Goal: Navigation & Orientation: Understand site structure

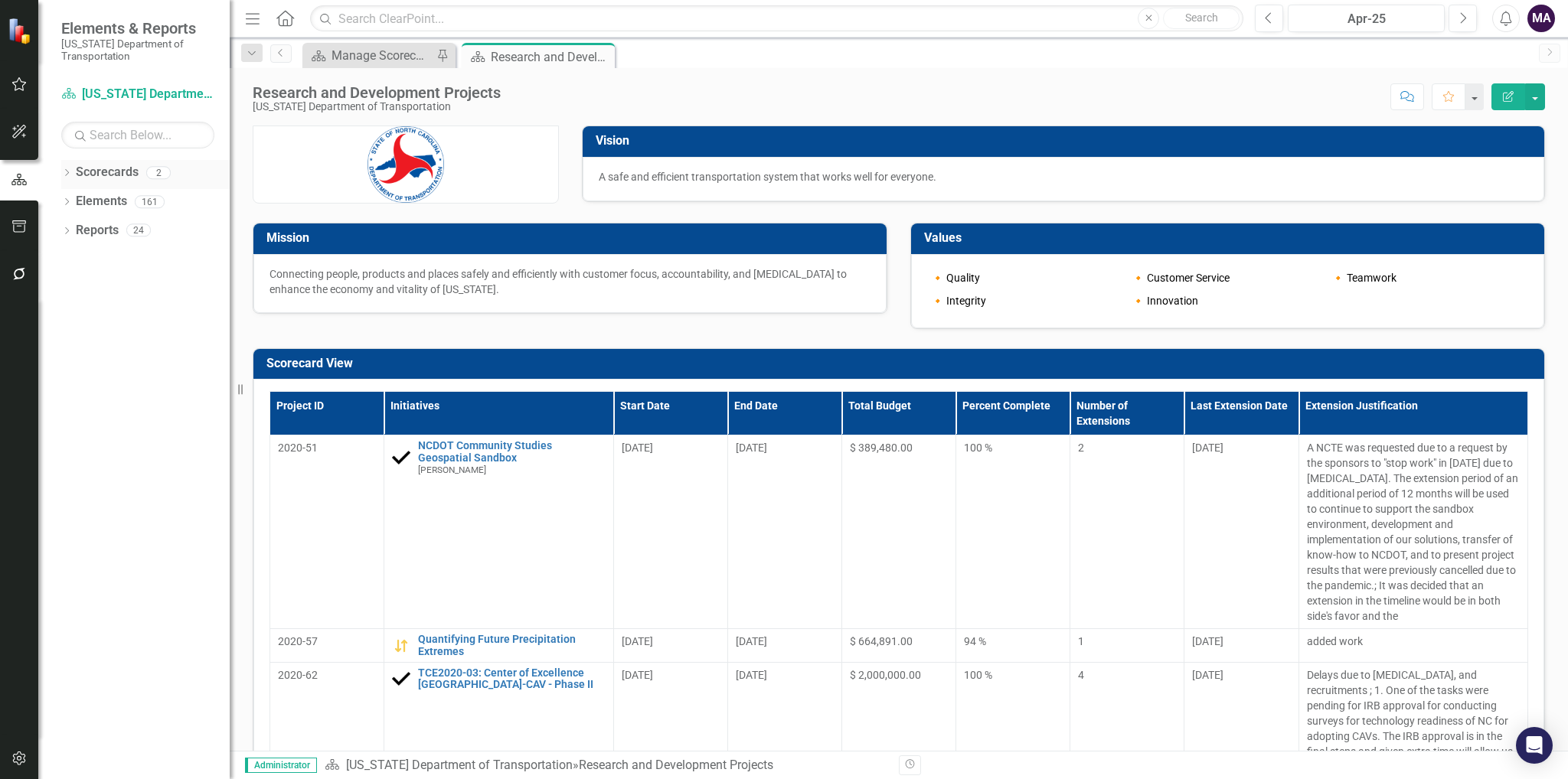
click at [122, 167] on link "Scorecards" at bounding box center [107, 172] width 63 height 18
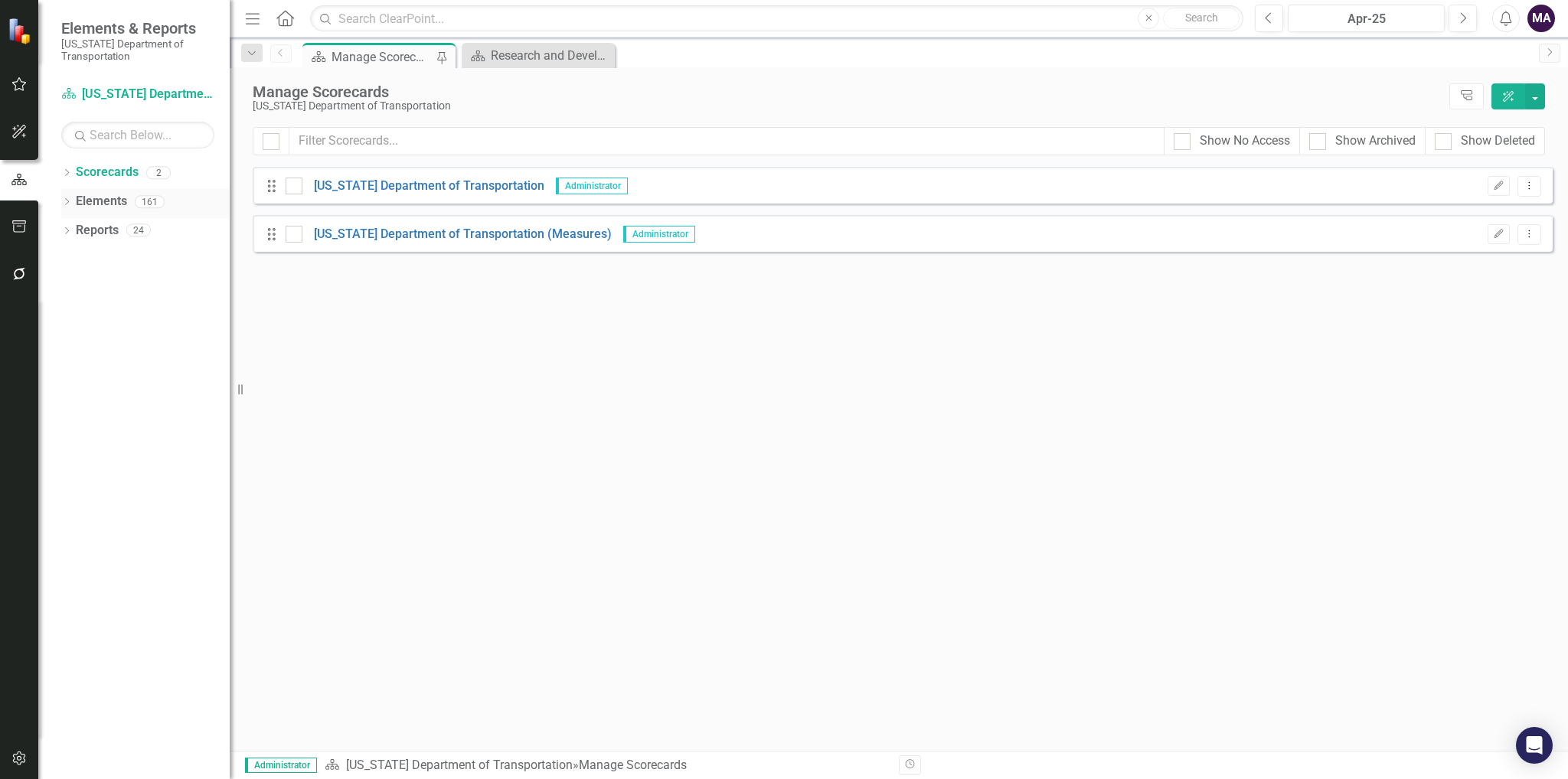
click at [110, 200] on link "Elements" at bounding box center [101, 202] width 51 height 18
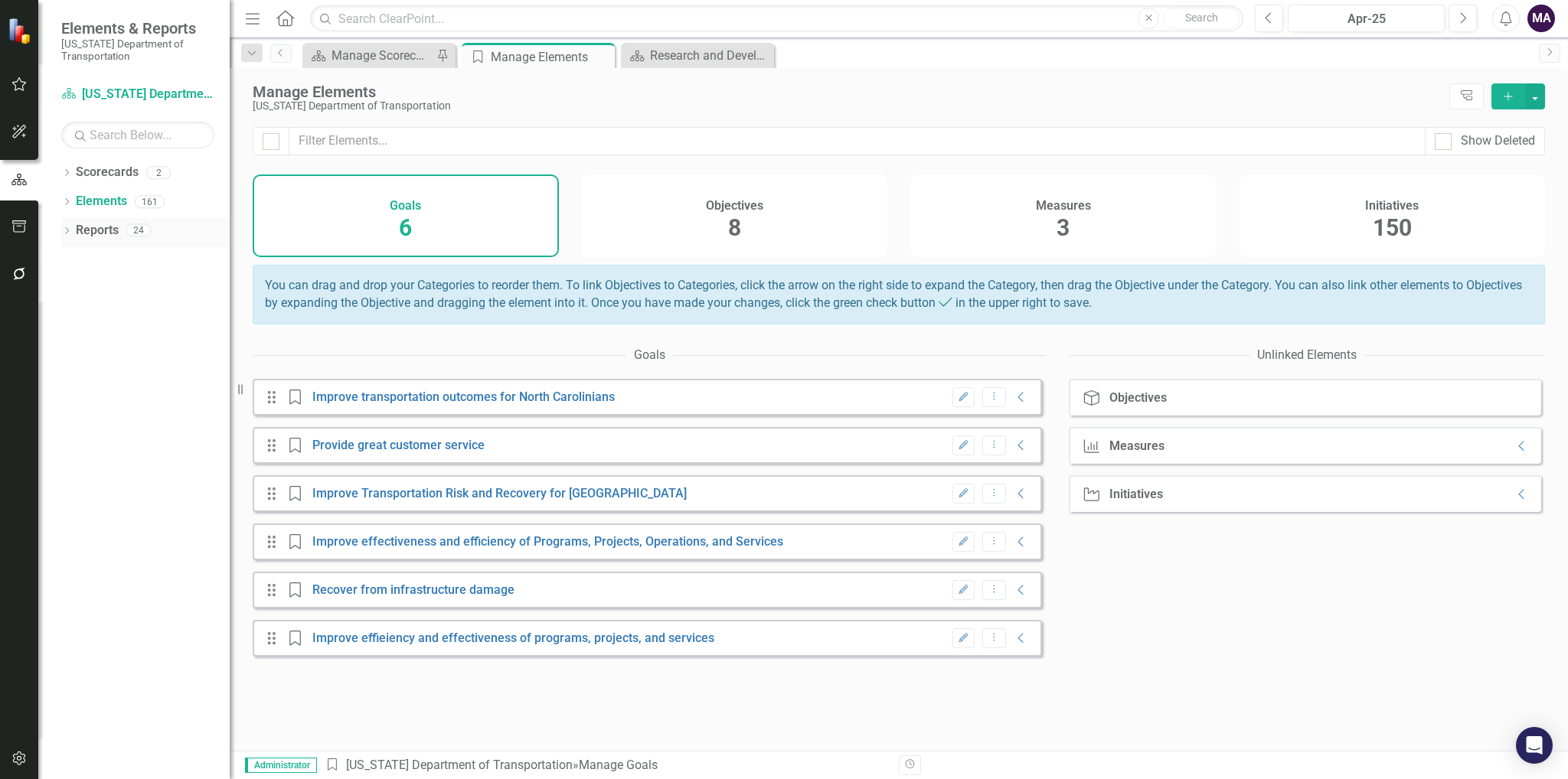
click at [118, 236] on link "Reports" at bounding box center [97, 231] width 43 height 18
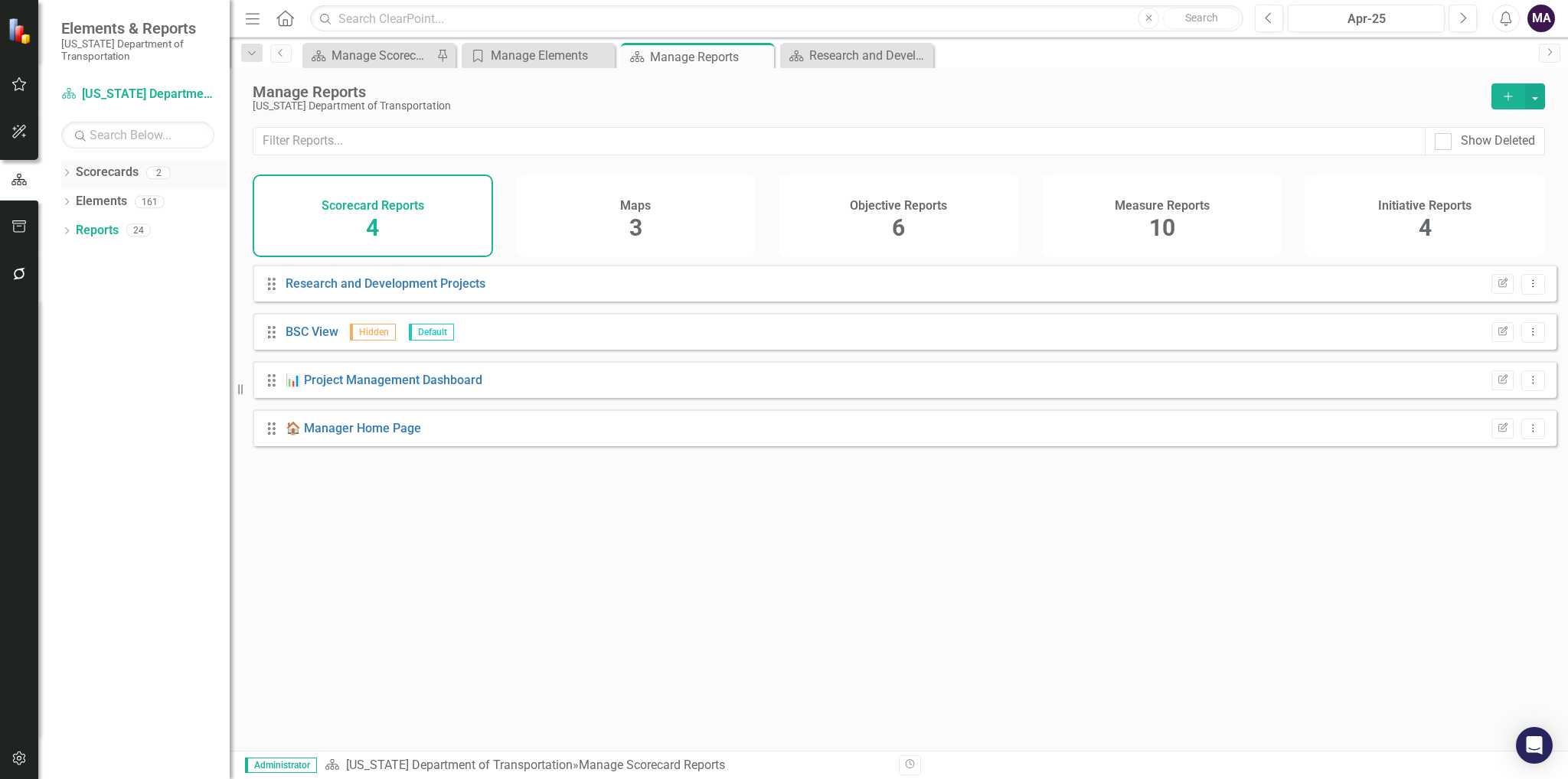
click at [121, 161] on div "Scorecards" at bounding box center [107, 172] width 63 height 25
click at [129, 164] on link "Scorecards" at bounding box center [107, 172] width 63 height 18
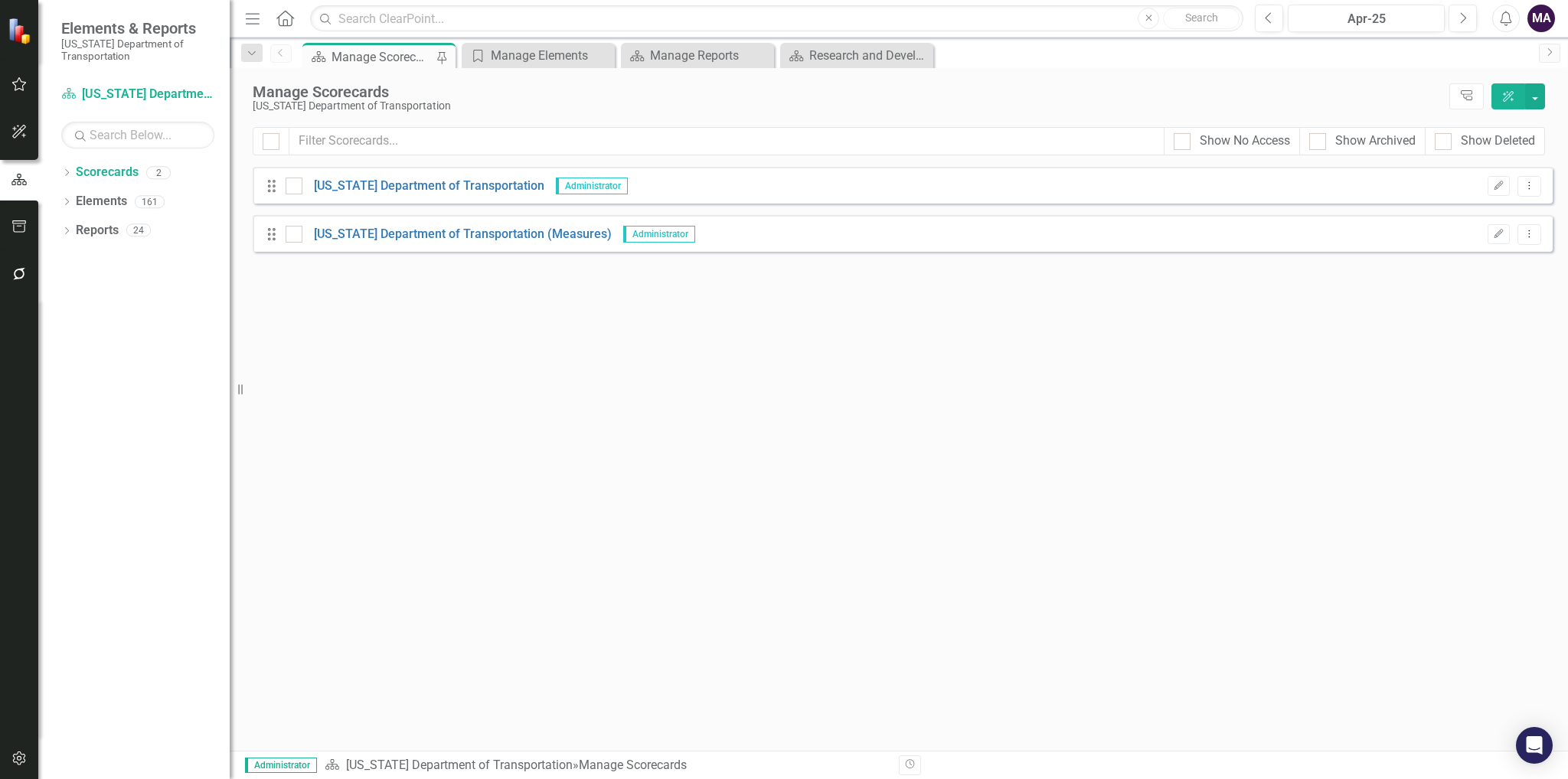
click at [1539, 26] on div "MA" at bounding box center [1541, 19] width 27 height 27
click at [1485, 61] on link "Disable Sound Silence Alerts" at bounding box center [1493, 74] width 121 height 28
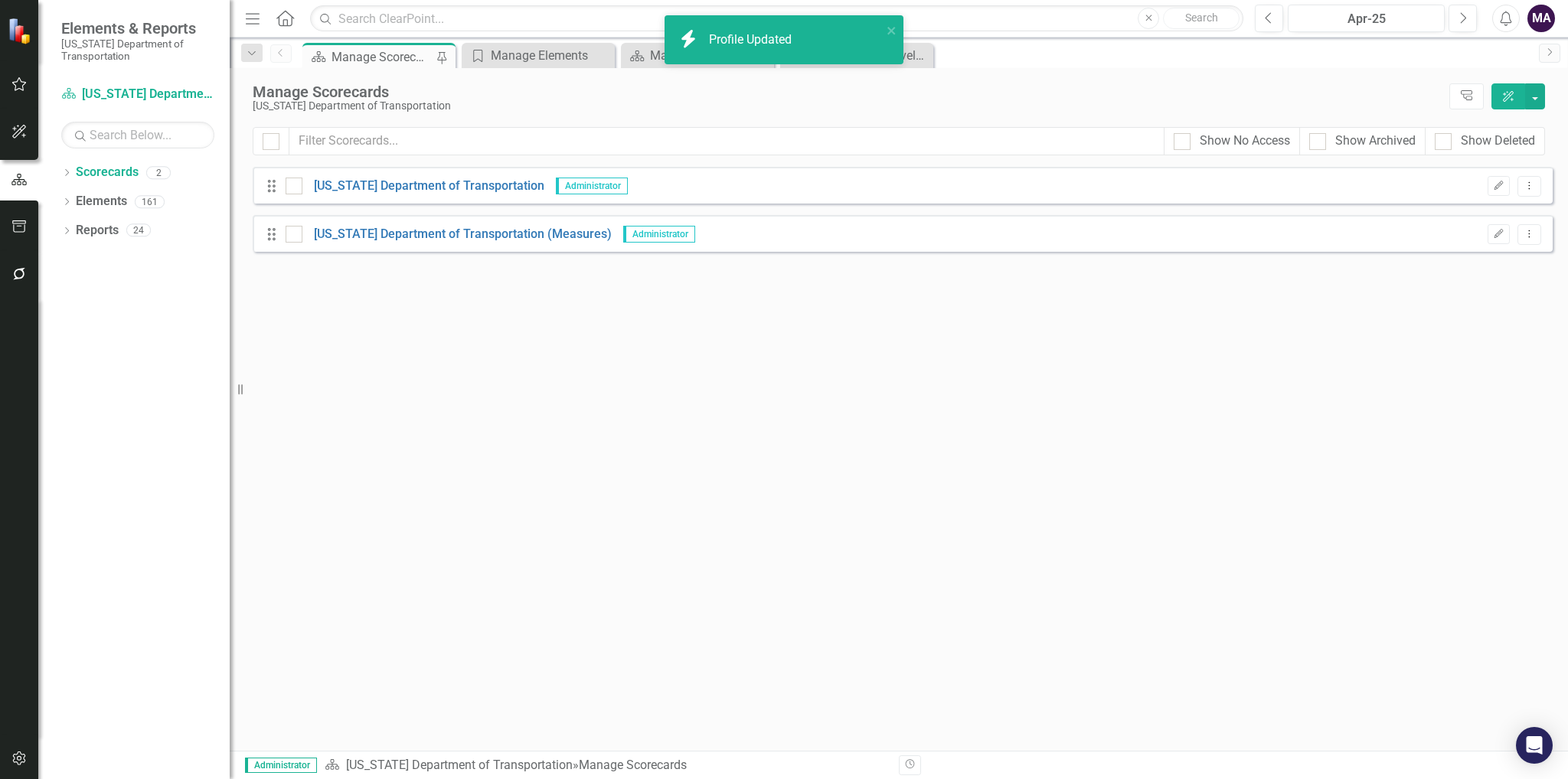
click at [1550, 25] on div "MA" at bounding box center [1541, 19] width 27 height 27
click at [1503, 72] on link "Enable Sound Enable Alerts" at bounding box center [1493, 74] width 121 height 28
click at [1538, 20] on div "MA" at bounding box center [1541, 19] width 27 height 27
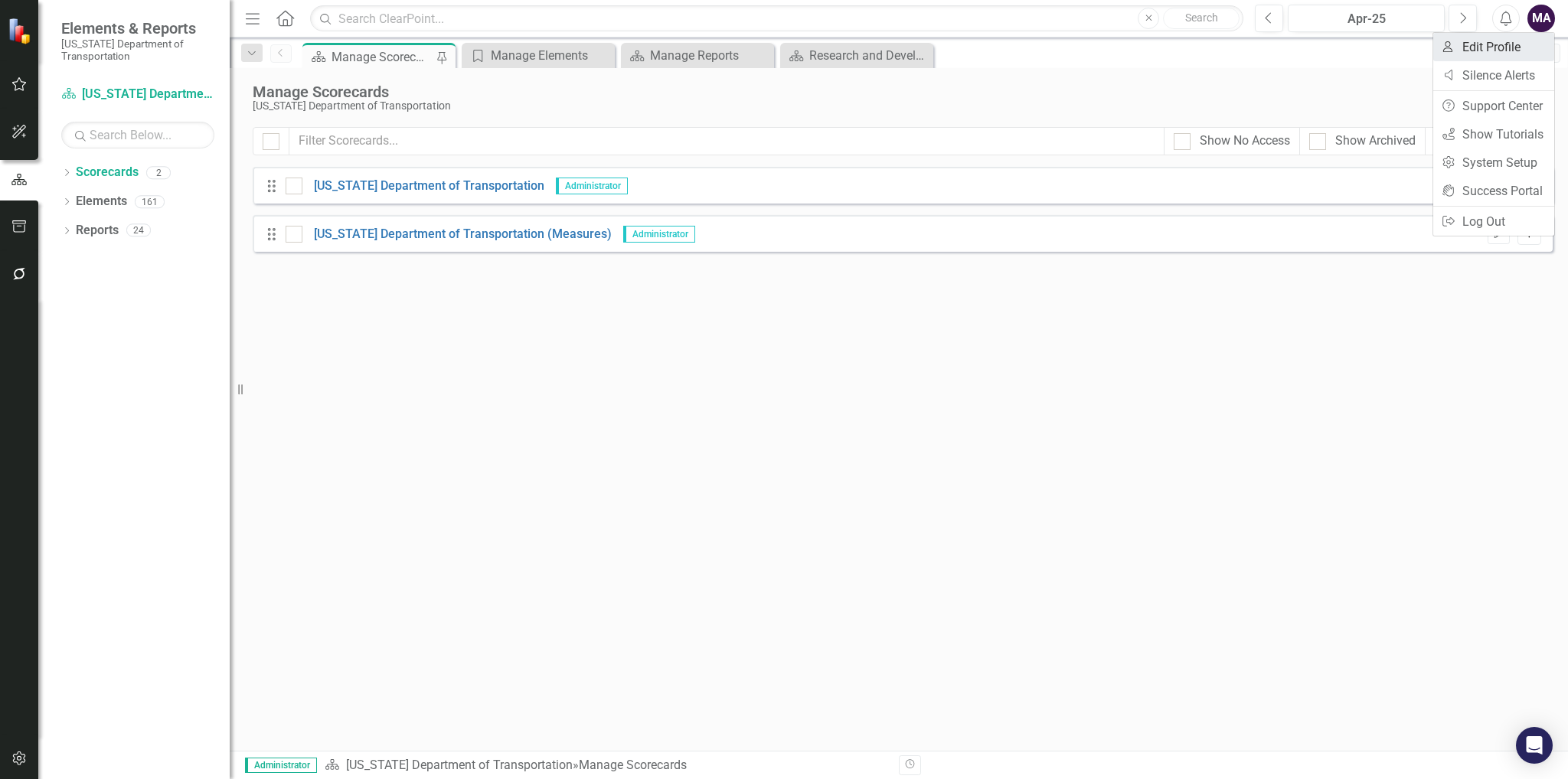
click at [1492, 48] on link "User Edit Profile" at bounding box center [1493, 47] width 121 height 28
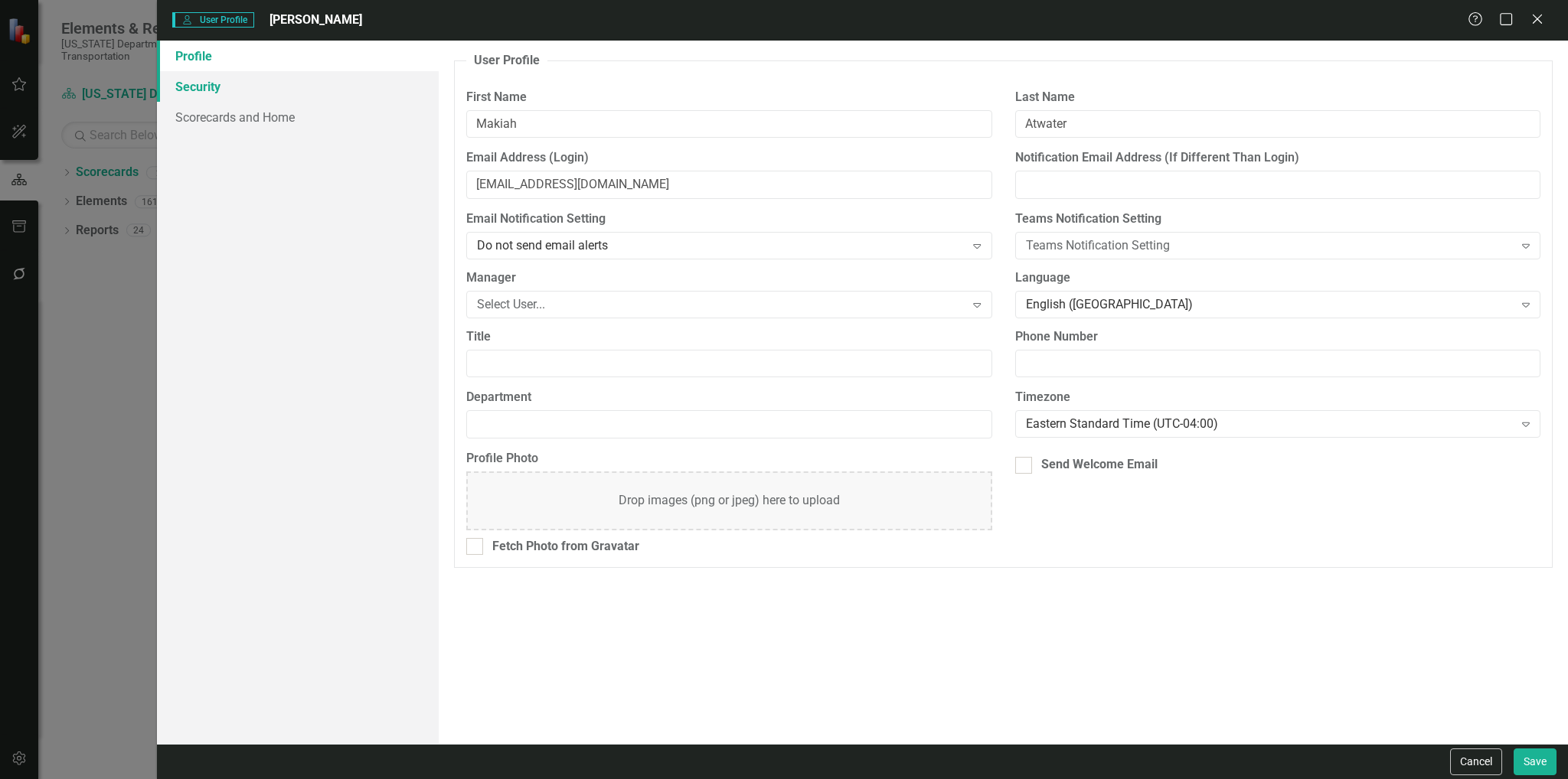
click at [206, 83] on link "Security" at bounding box center [298, 86] width 282 height 30
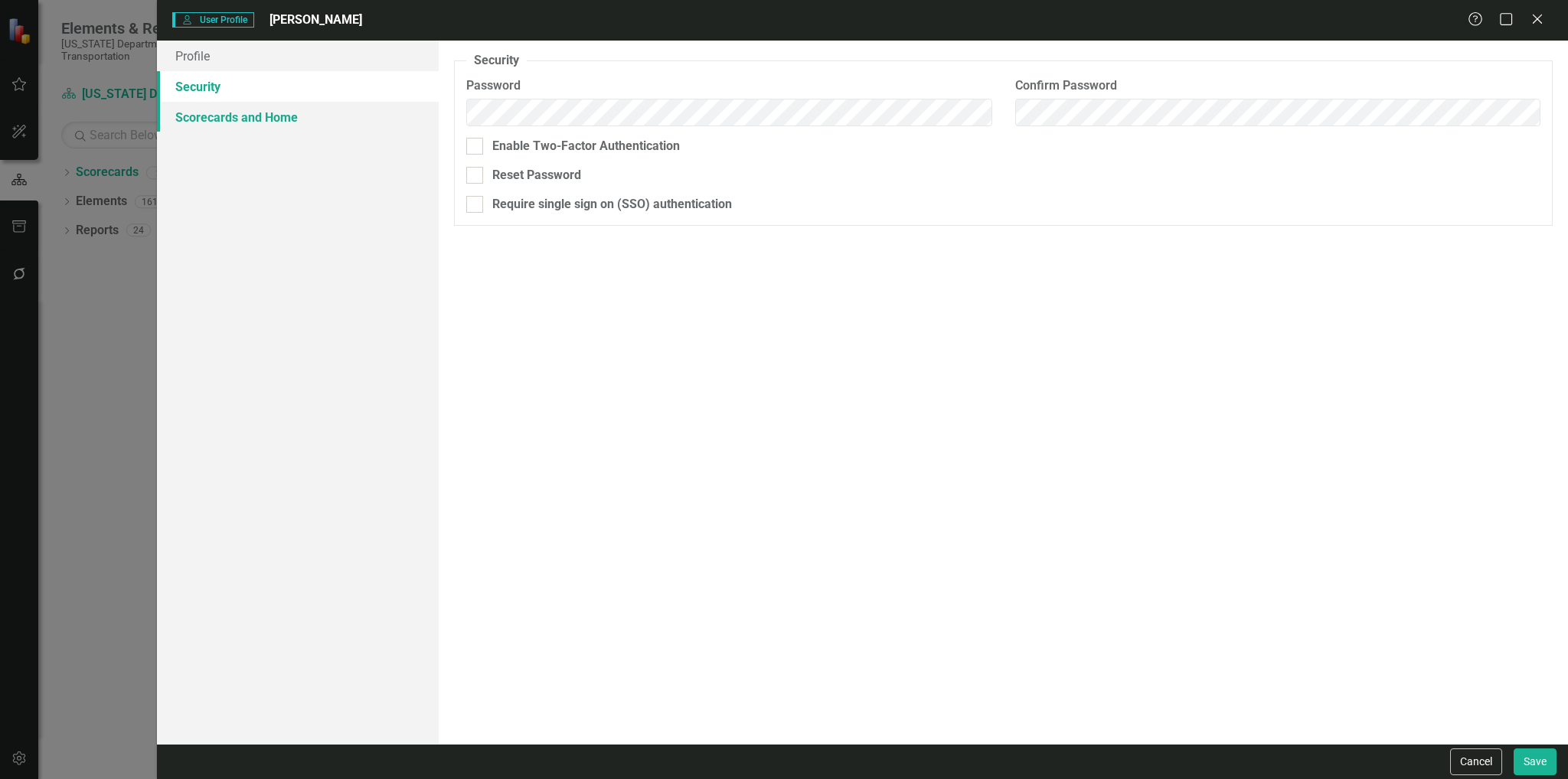
click at [222, 109] on link "Scorecards and Home" at bounding box center [298, 117] width 282 height 30
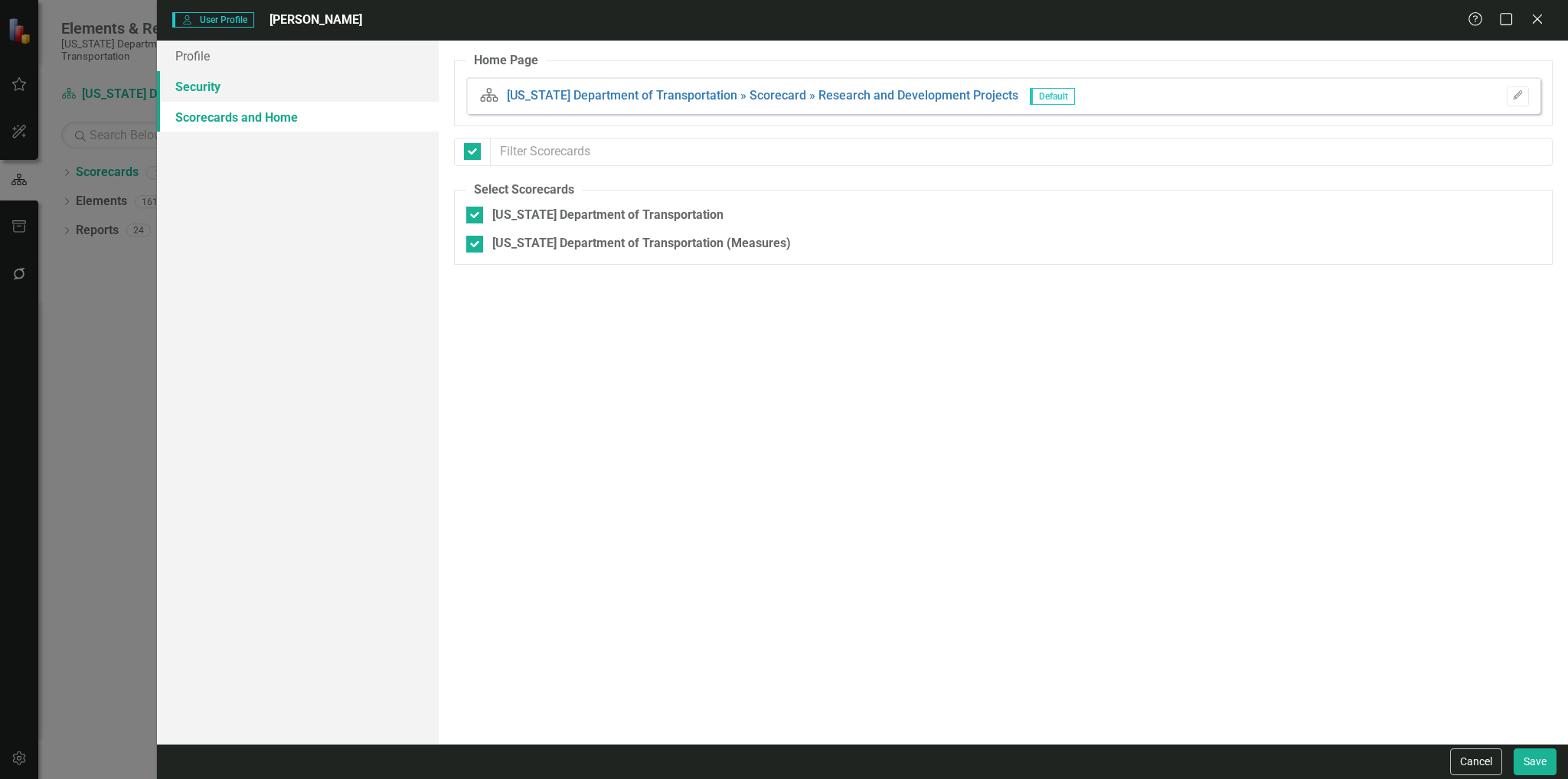
click at [356, 93] on link "Security" at bounding box center [298, 86] width 282 height 30
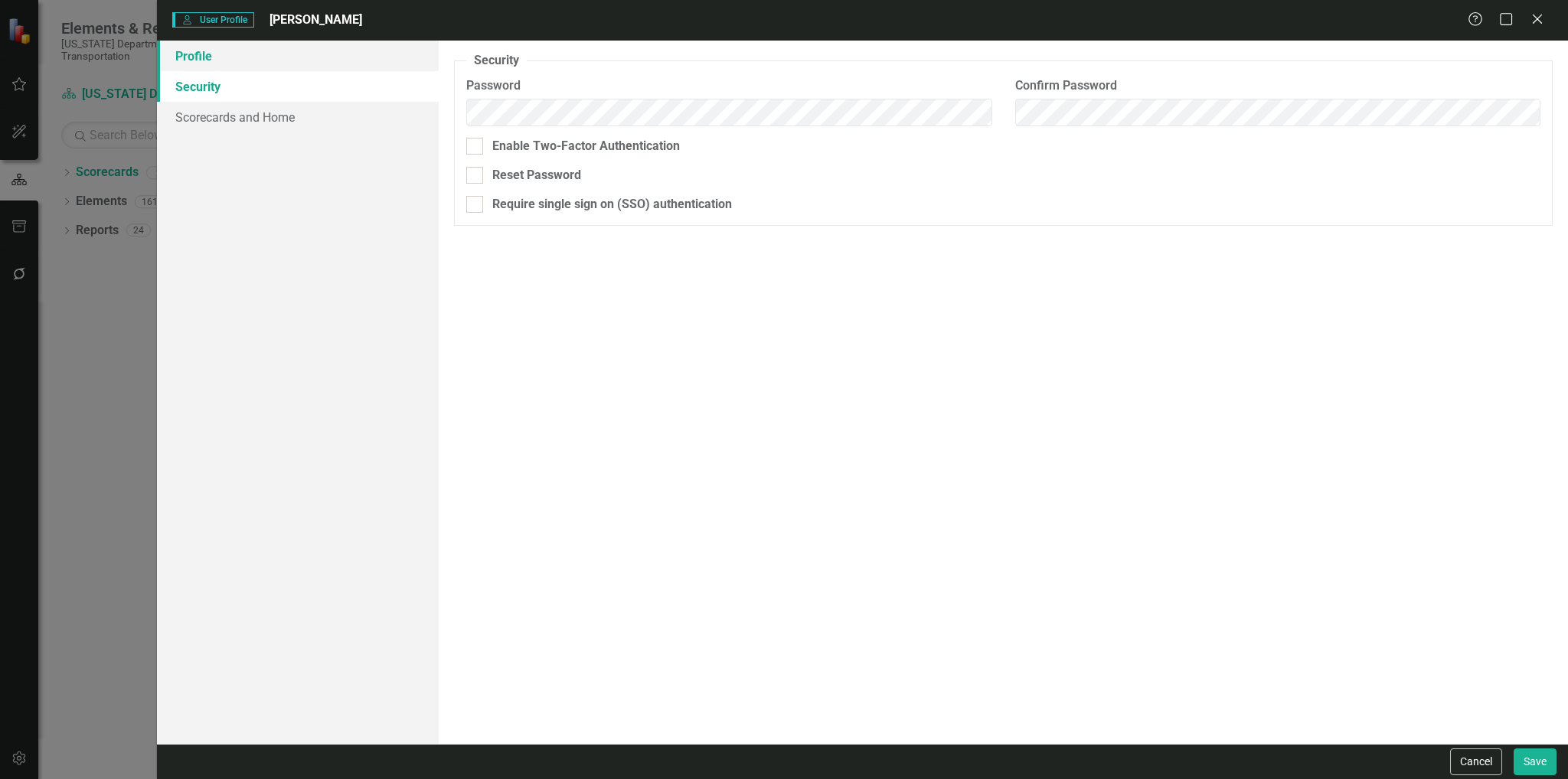
click at [334, 55] on link "Profile" at bounding box center [298, 55] width 282 height 30
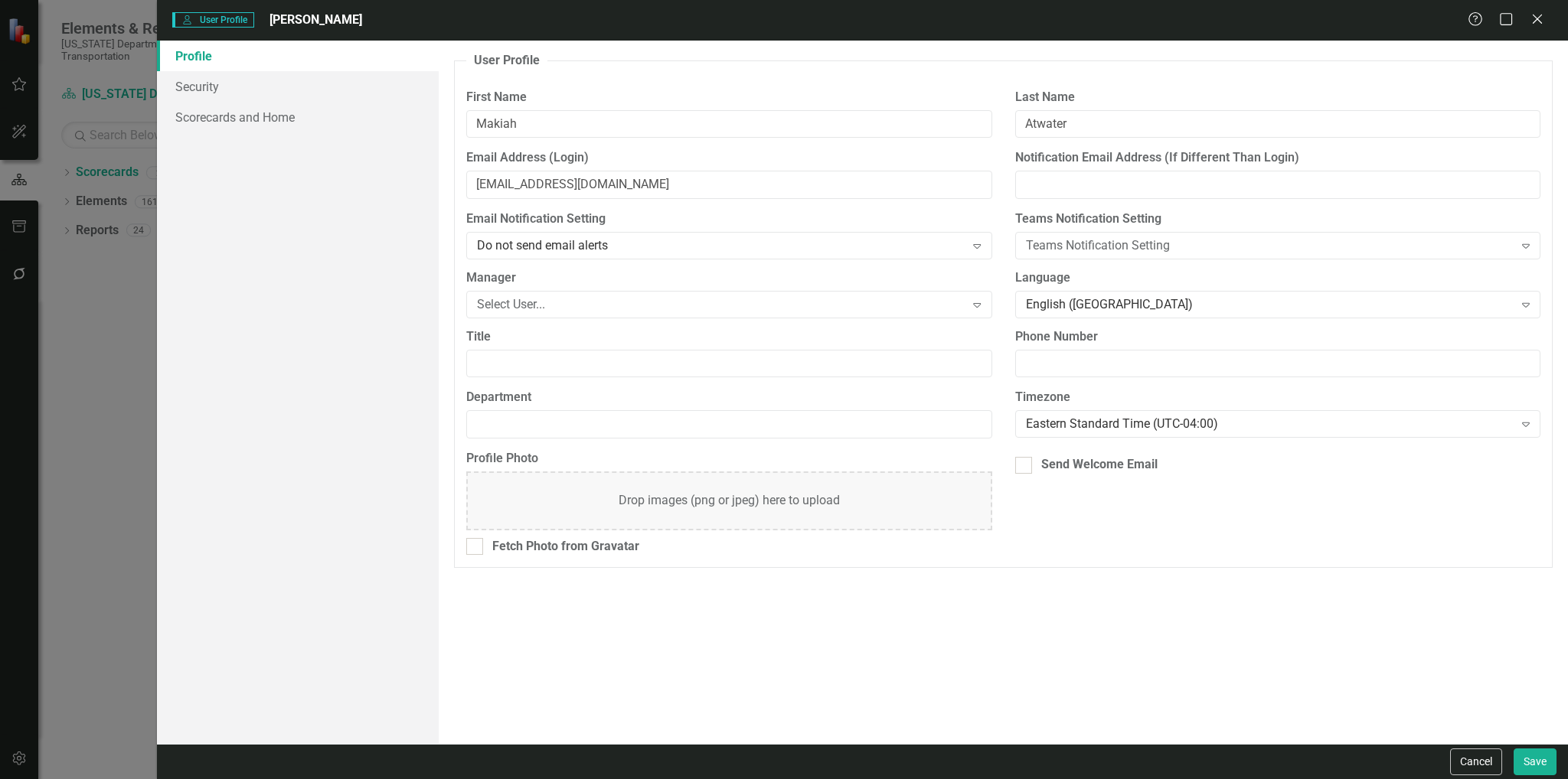
drag, startPoint x: 140, startPoint y: 378, endPoint x: 131, endPoint y: 379, distance: 9.1
click at [139, 377] on div "User User Profile [PERSON_NAME] Help Maximize Close Profile Security Scorecards…" at bounding box center [784, 389] width 1568 height 779
click at [1532, 28] on div "Close" at bounding box center [1537, 20] width 20 height 21
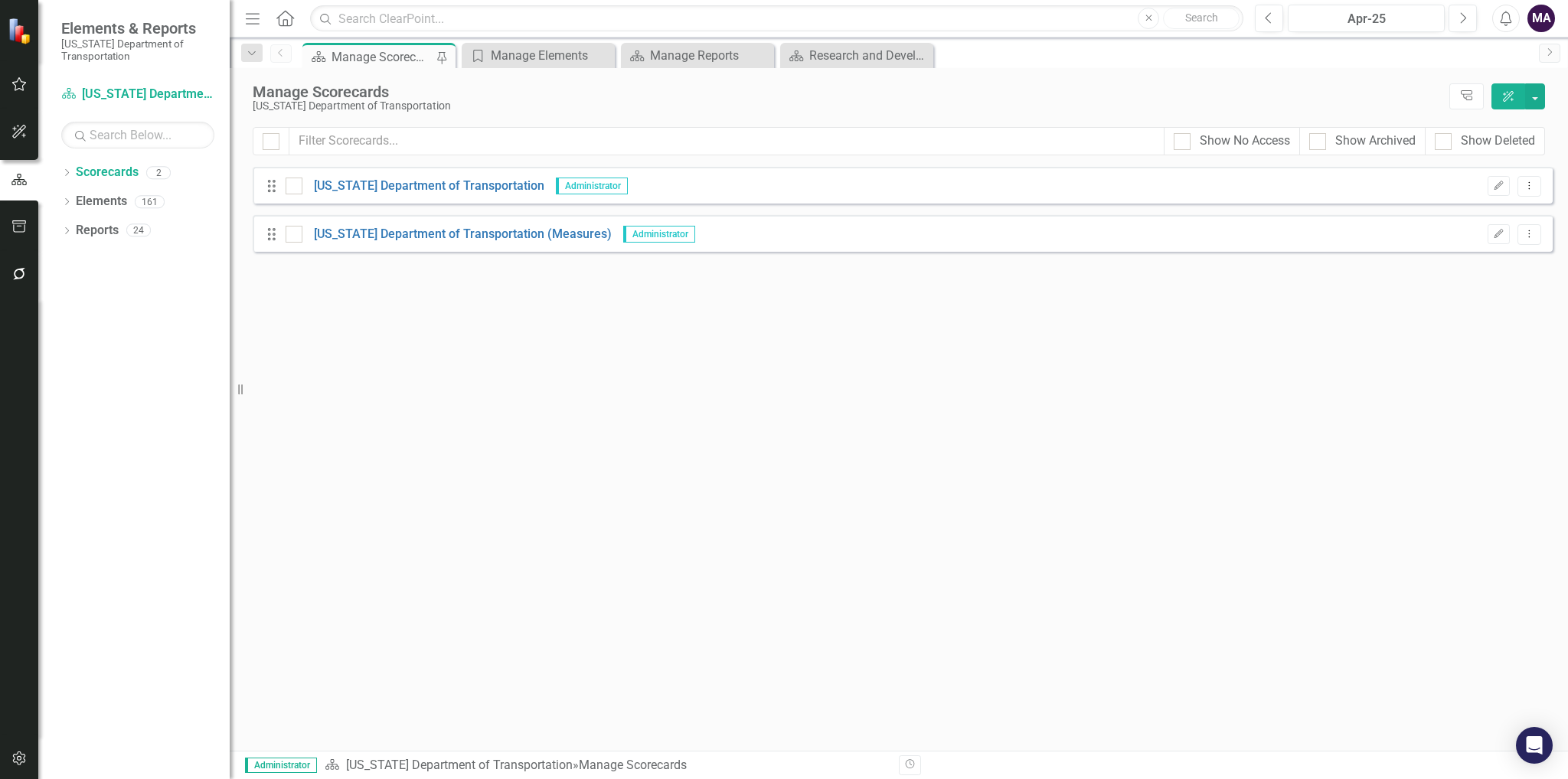
click at [1534, 26] on div "MA" at bounding box center [1541, 19] width 27 height 27
click at [1483, 160] on link "Settings System Setup" at bounding box center [1493, 163] width 121 height 28
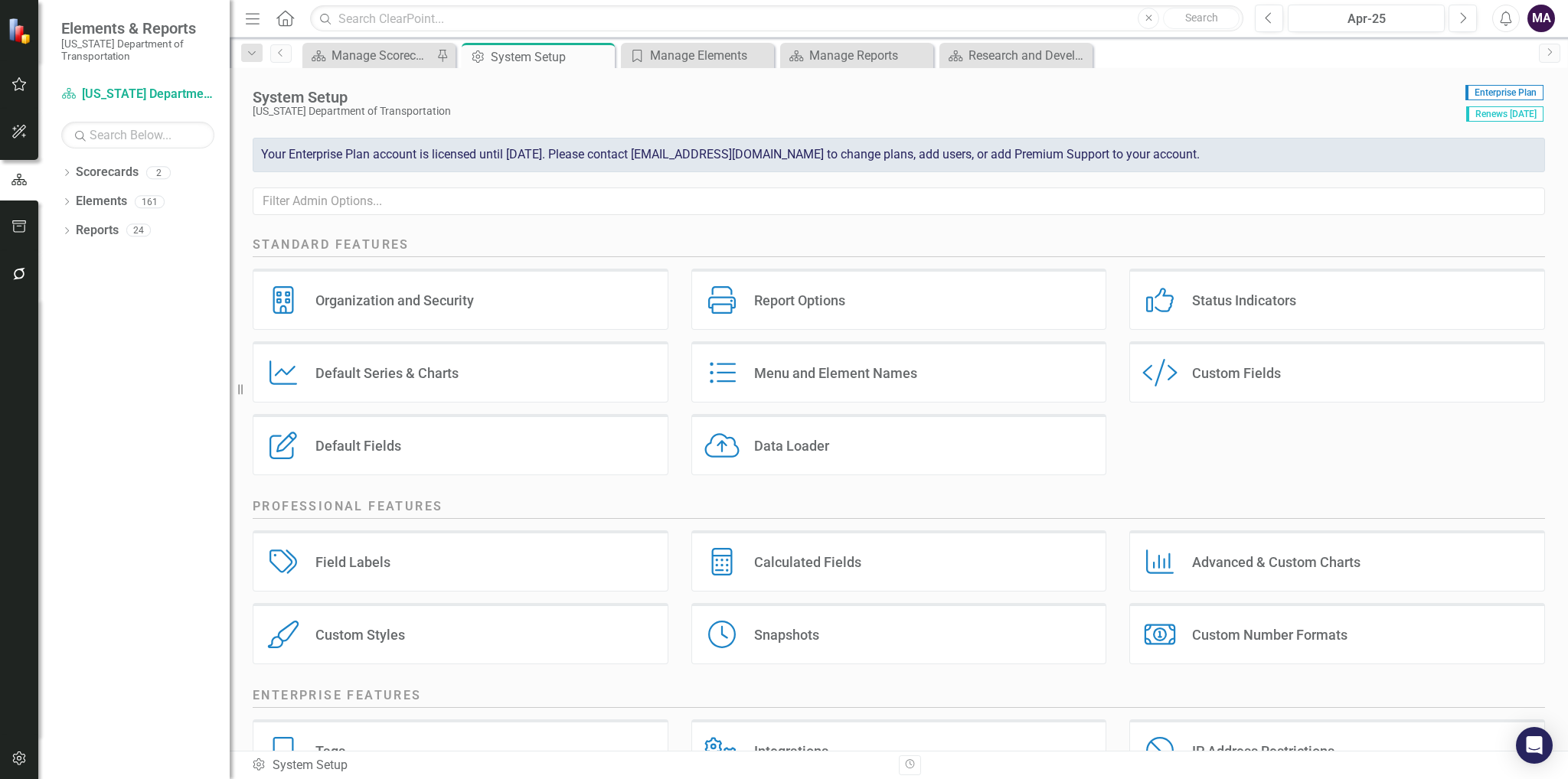
click at [1532, 24] on div "MA" at bounding box center [1541, 19] width 27 height 27
click at [1488, 178] on link "icon.portal Success Portal" at bounding box center [1493, 190] width 121 height 28
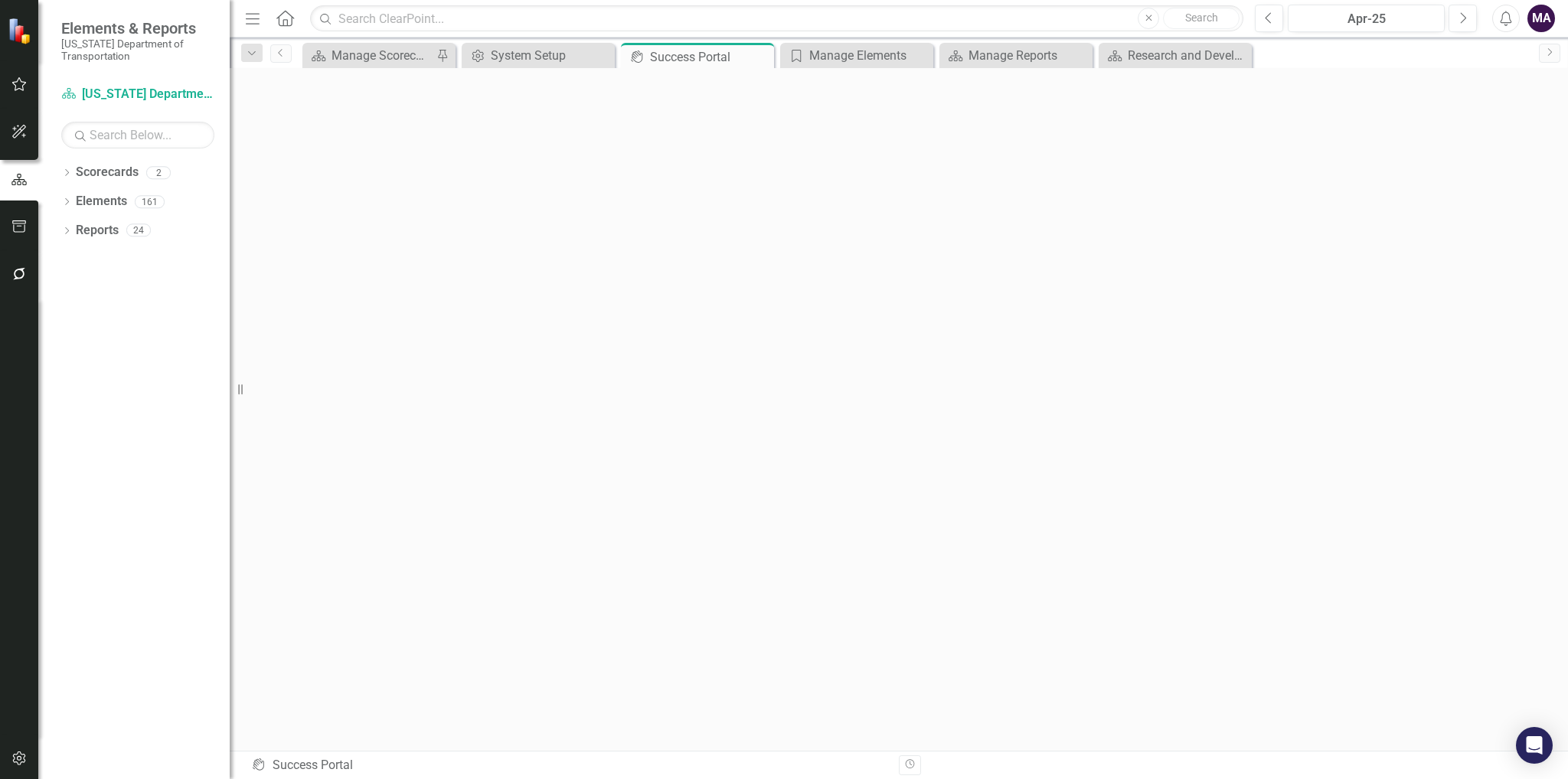
click at [163, 40] on small "[US_STATE] Department of Transportation" at bounding box center [137, 50] width 153 height 25
click at [110, 172] on link "Scorecards" at bounding box center [107, 172] width 63 height 18
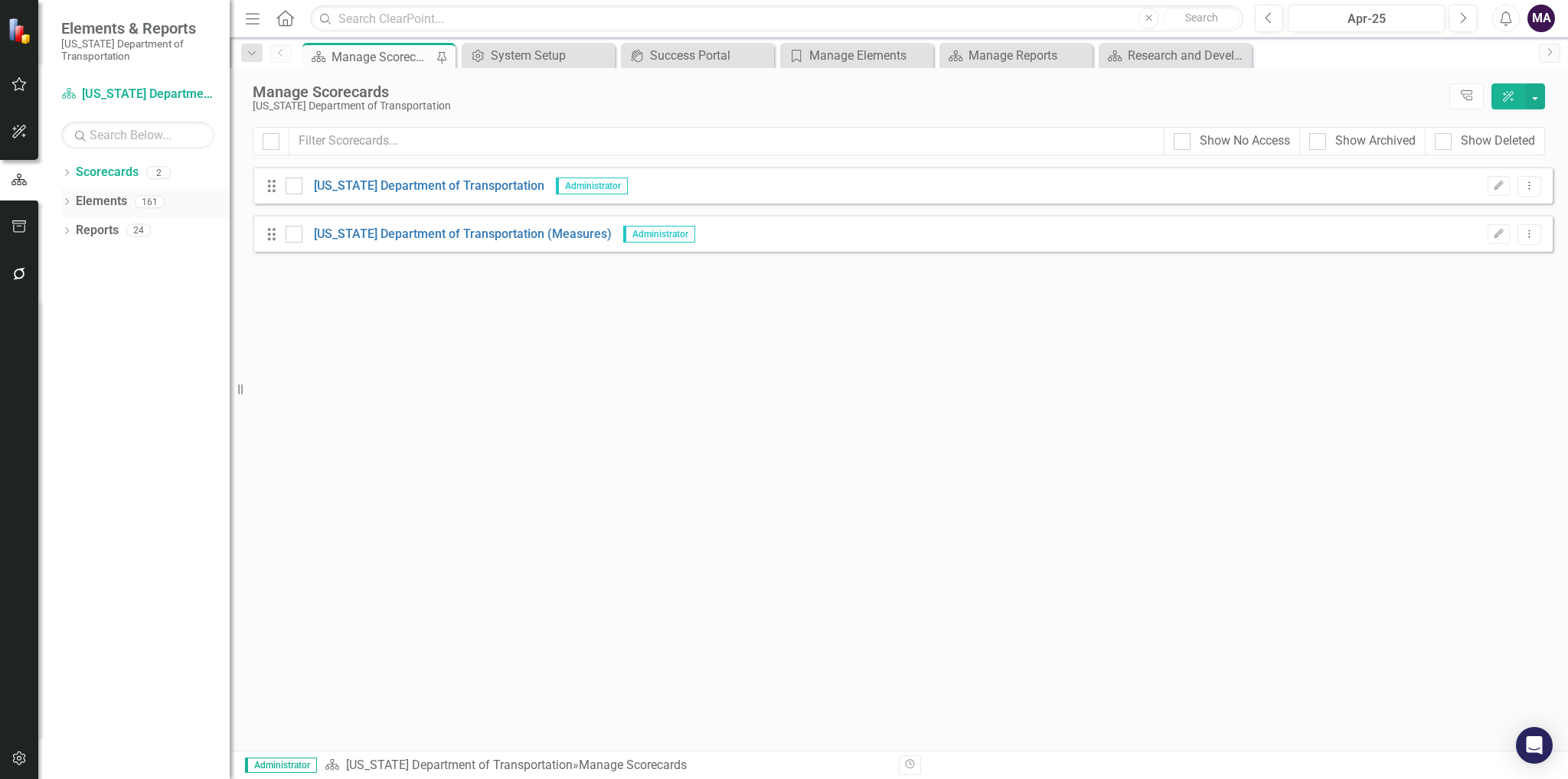
click at [74, 214] on div "Dropdown Elements 161" at bounding box center [145, 204] width 169 height 29
click at [76, 206] on link "Elements" at bounding box center [101, 202] width 51 height 18
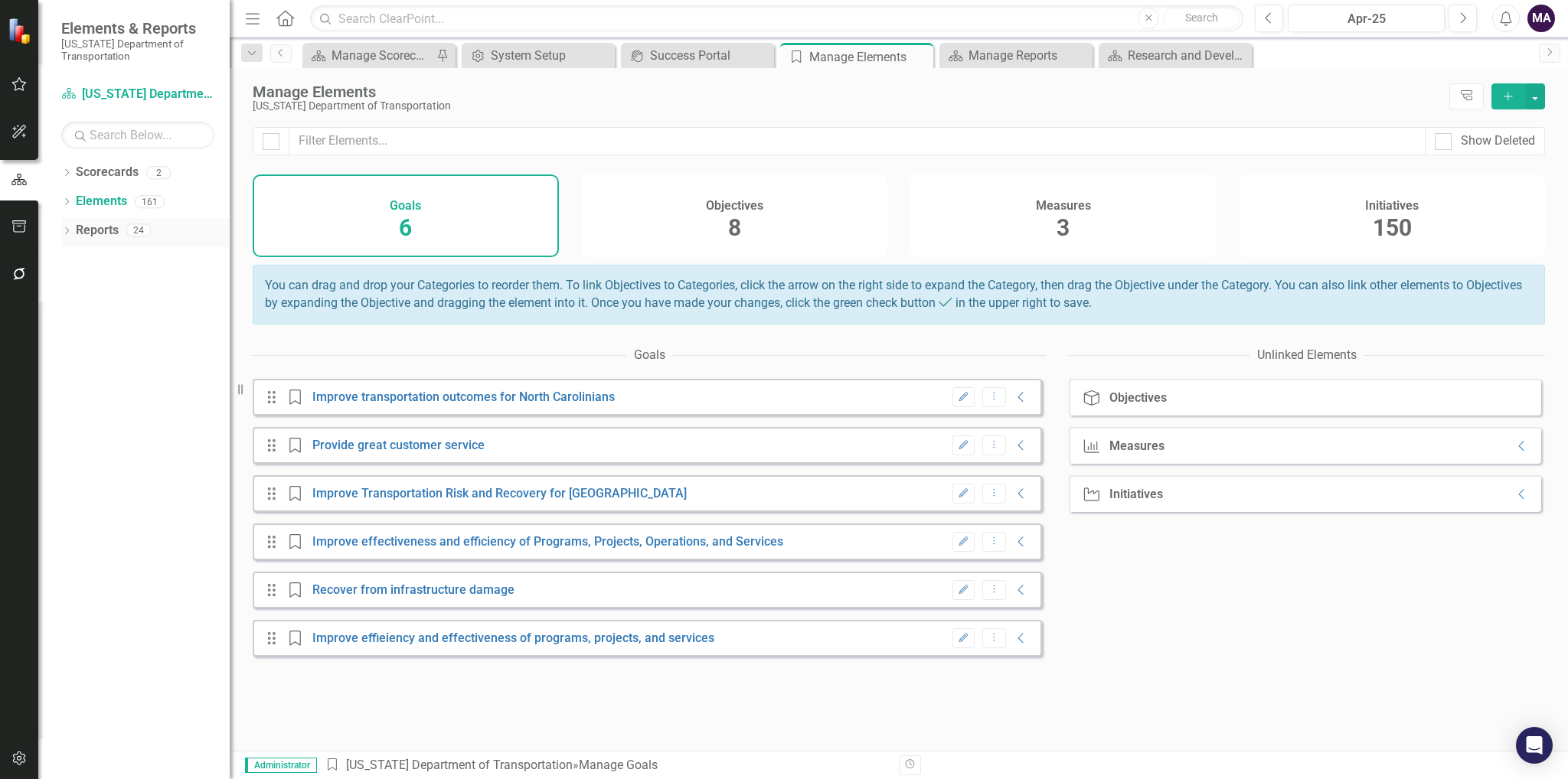
click at [75, 225] on link "Reports" at bounding box center [97, 231] width 43 height 18
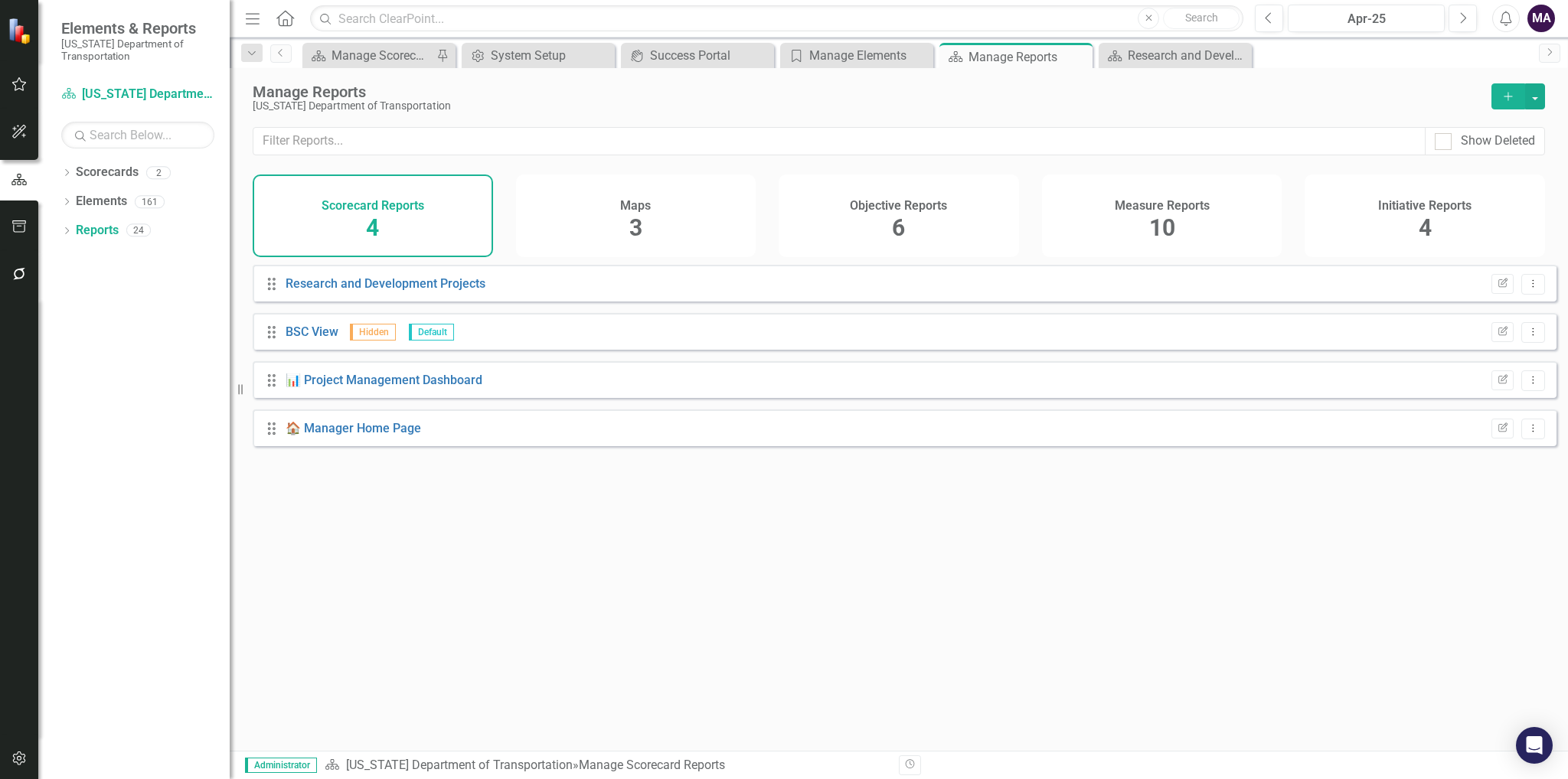
click at [1541, 26] on div "MA" at bounding box center [1541, 19] width 27 height 27
click at [1480, 162] on link "Settings System Setup" at bounding box center [1493, 163] width 121 height 28
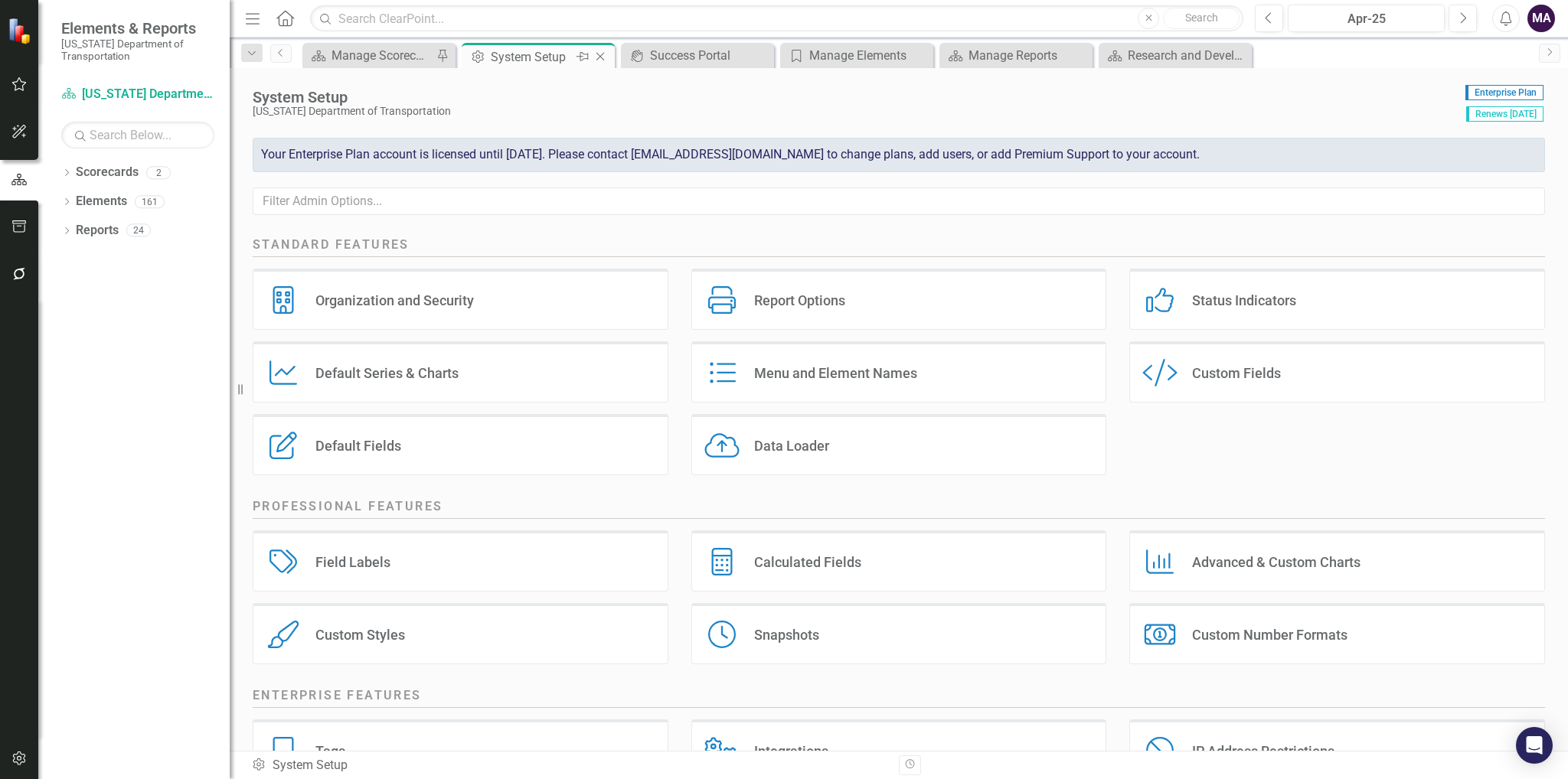
click at [600, 58] on icon "Close" at bounding box center [601, 57] width 16 height 12
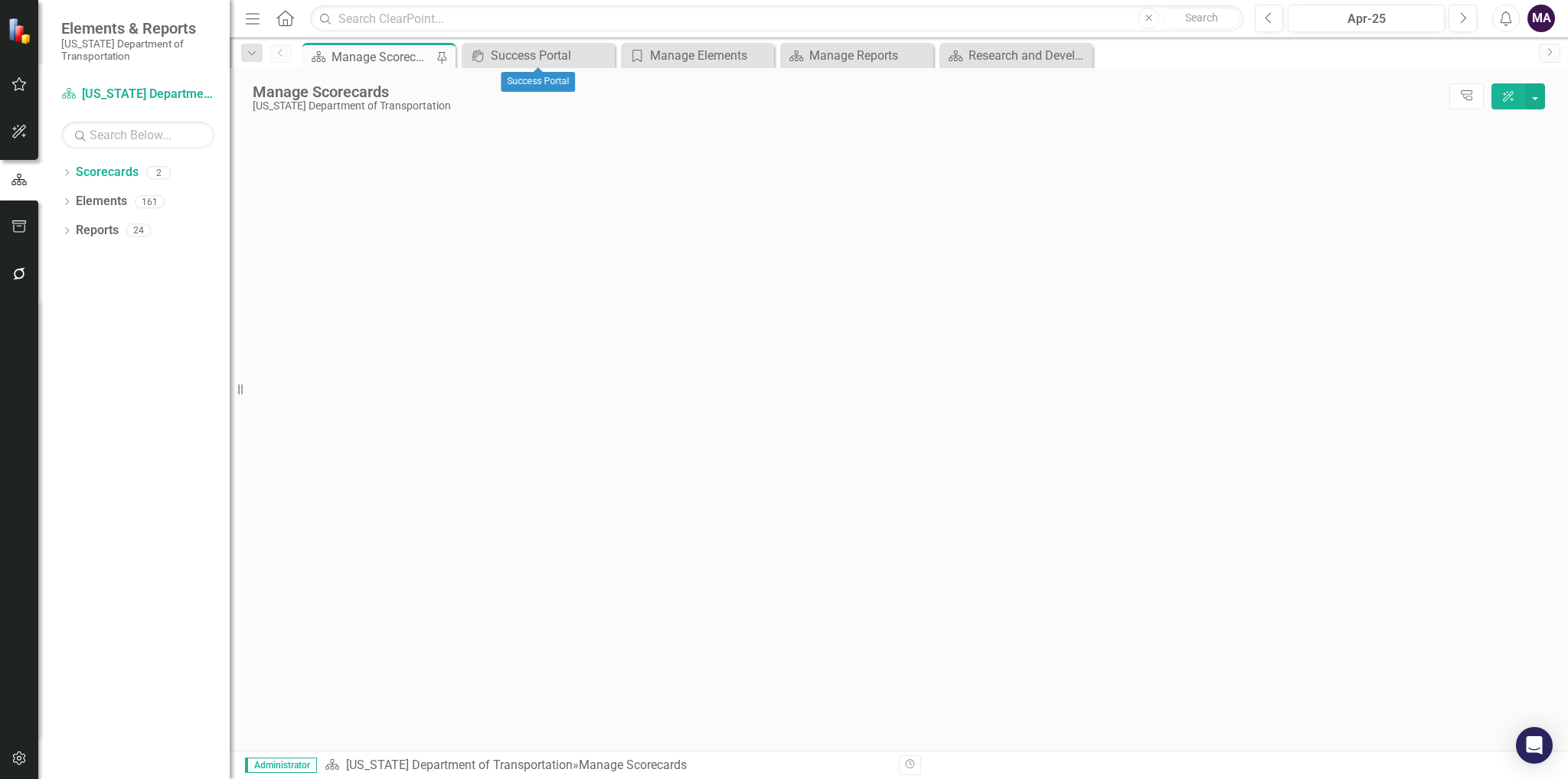
click at [0, 0] on icon "Close" at bounding box center [0, 0] width 0 height 0
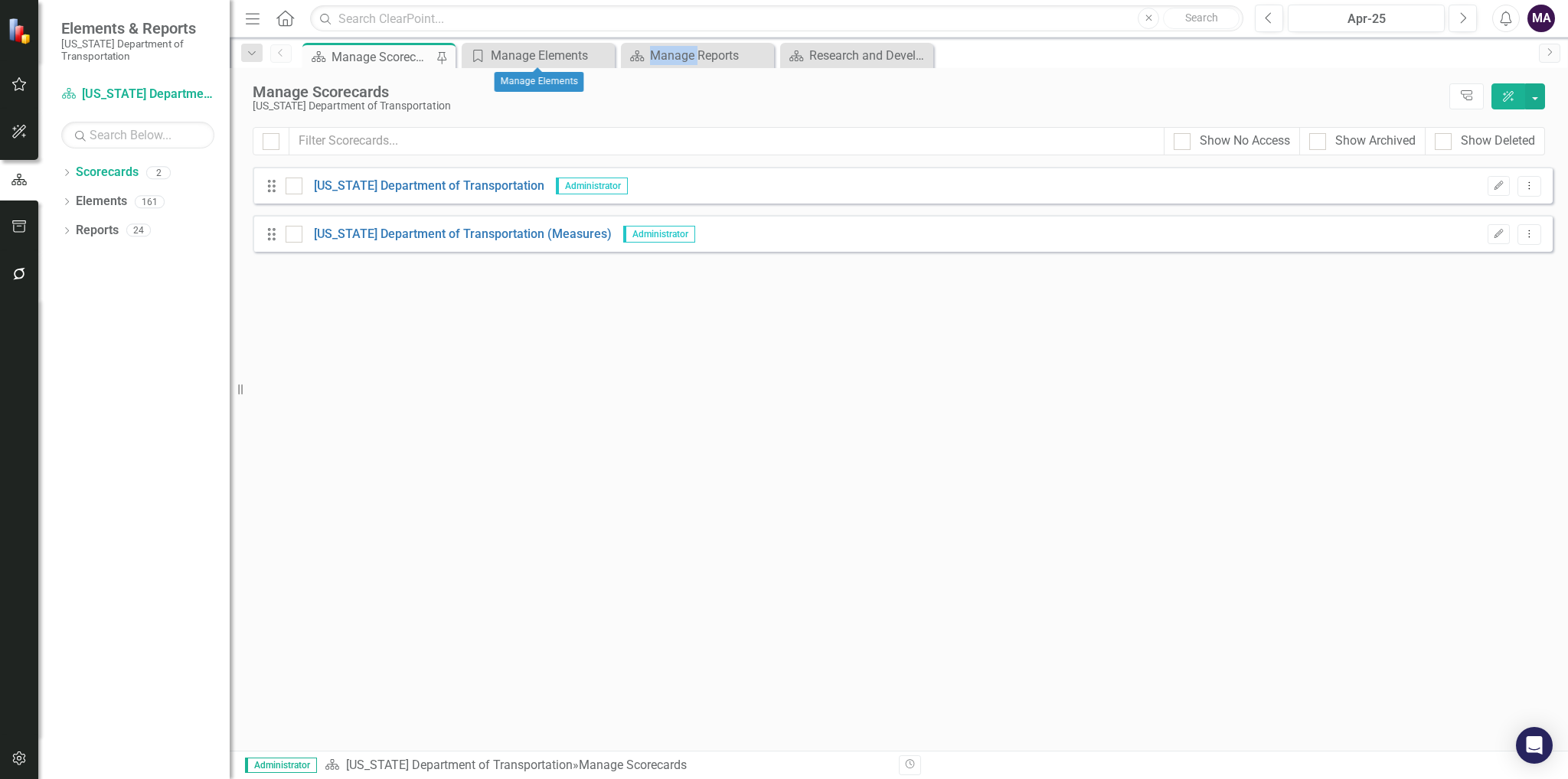
click at [0, 0] on icon "Close" at bounding box center [0, 0] width 0 height 0
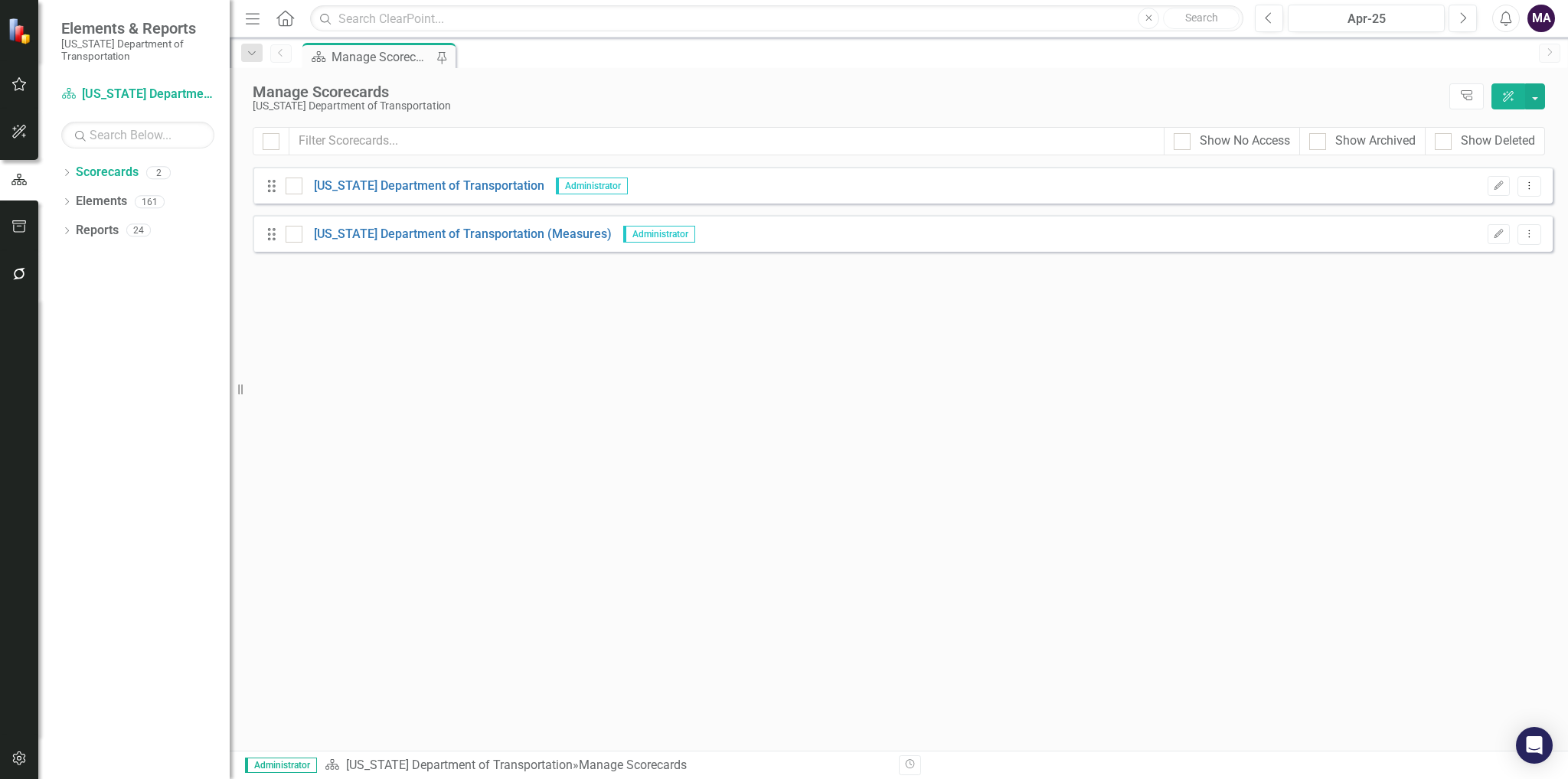
click at [1544, 31] on div "MA" at bounding box center [1541, 19] width 27 height 27
click at [12, 760] on icon "button" at bounding box center [20, 758] width 16 height 12
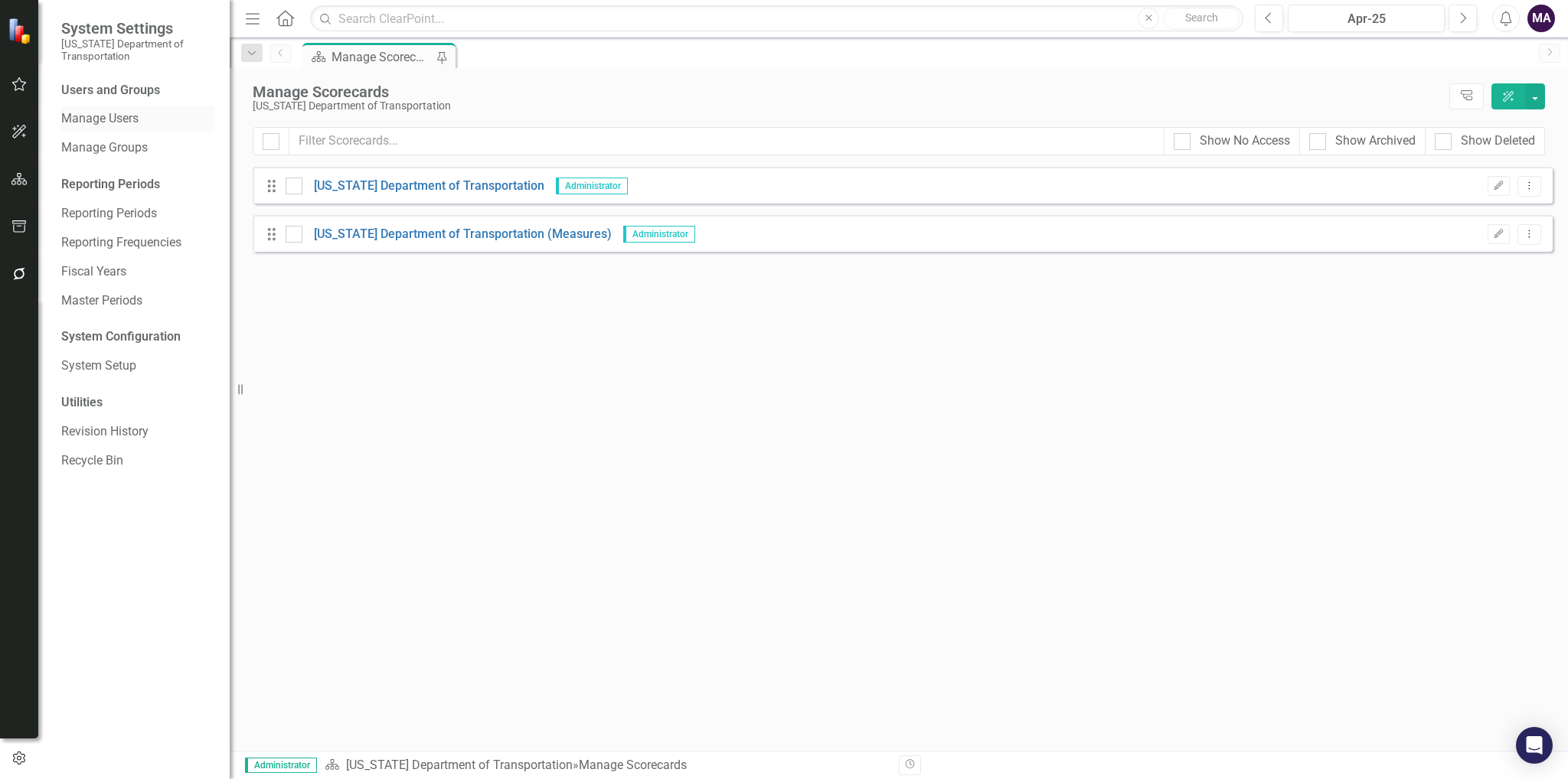
click at [120, 123] on link "Manage Users" at bounding box center [137, 119] width 153 height 18
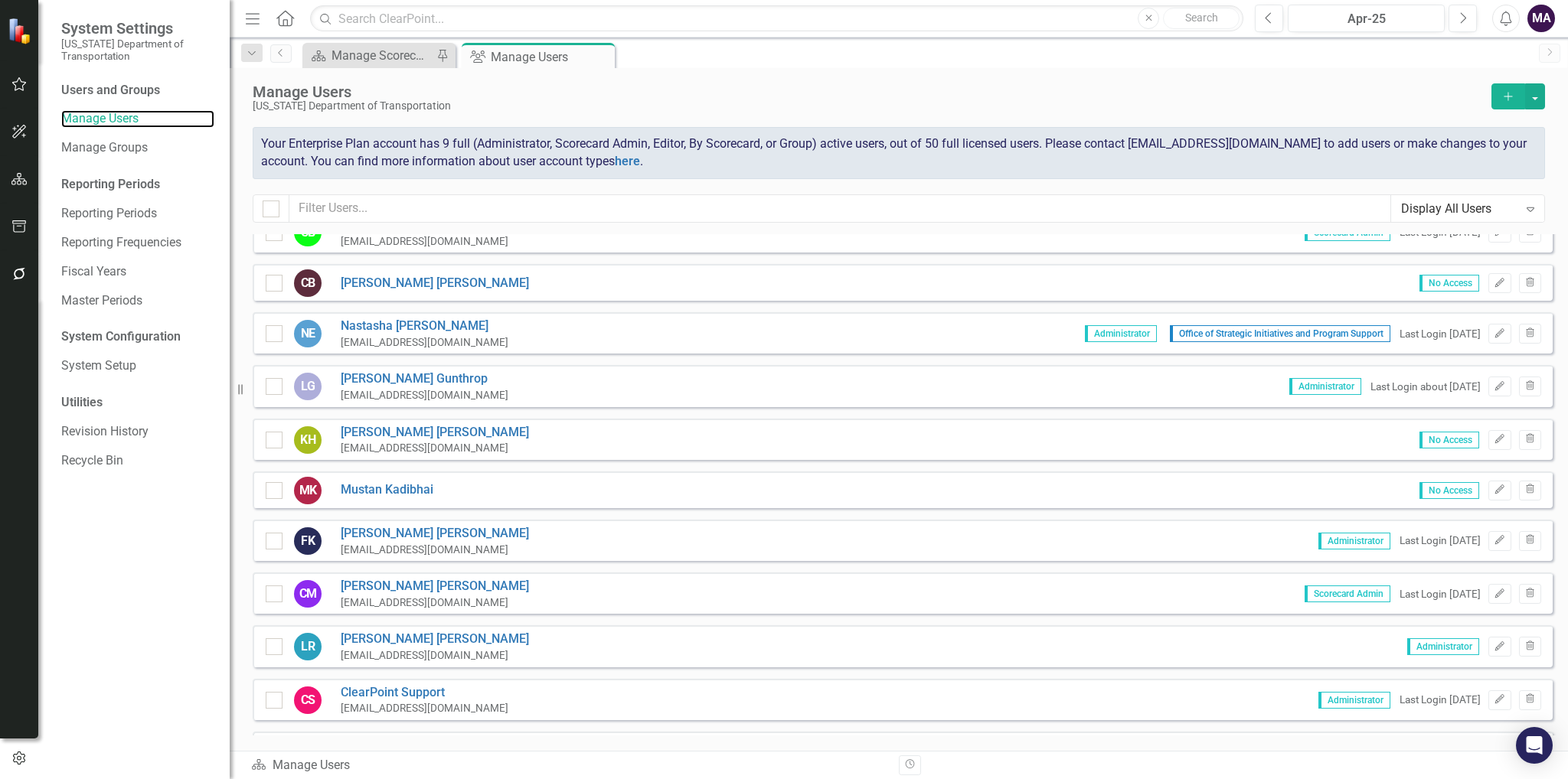
scroll to position [261, 0]
